Goal: Task Accomplishment & Management: Manage account settings

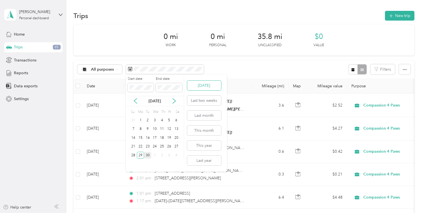
click at [198, 84] on button "[DATE]" at bounding box center [204, 86] width 34 height 10
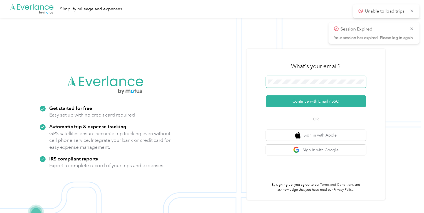
click at [290, 85] on span at bounding box center [316, 82] width 100 height 12
click at [296, 78] on span at bounding box center [316, 82] width 100 height 12
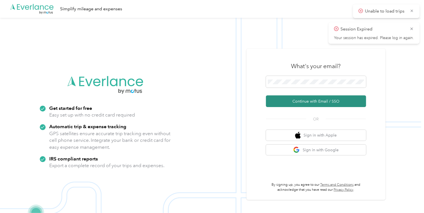
click at [316, 103] on button "Continue with Email / SSO" at bounding box center [316, 101] width 100 height 12
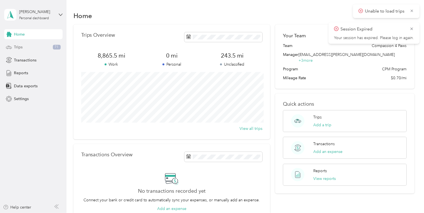
click at [37, 48] on div "Trips 71" at bounding box center [33, 47] width 58 height 10
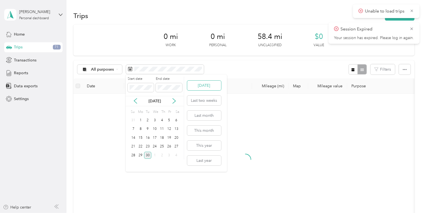
click at [207, 85] on button "[DATE]" at bounding box center [204, 86] width 34 height 10
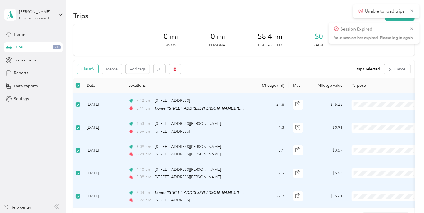
click at [93, 71] on button "Classify" at bounding box center [87, 69] width 21 height 10
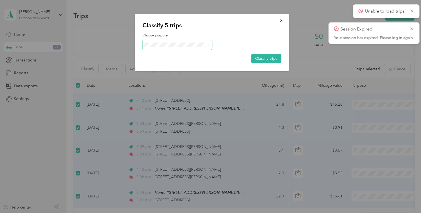
click at [209, 44] on icon at bounding box center [208, 45] width 3 height 3
click at [198, 56] on span "Compassion 4 Paws" at bounding box center [182, 55] width 52 height 6
click at [274, 57] on button "Classify trips" at bounding box center [266, 59] width 30 height 10
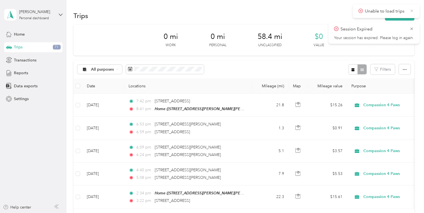
click at [411, 11] on icon at bounding box center [411, 10] width 3 height 3
